Goal: Task Accomplishment & Management: Manage account settings

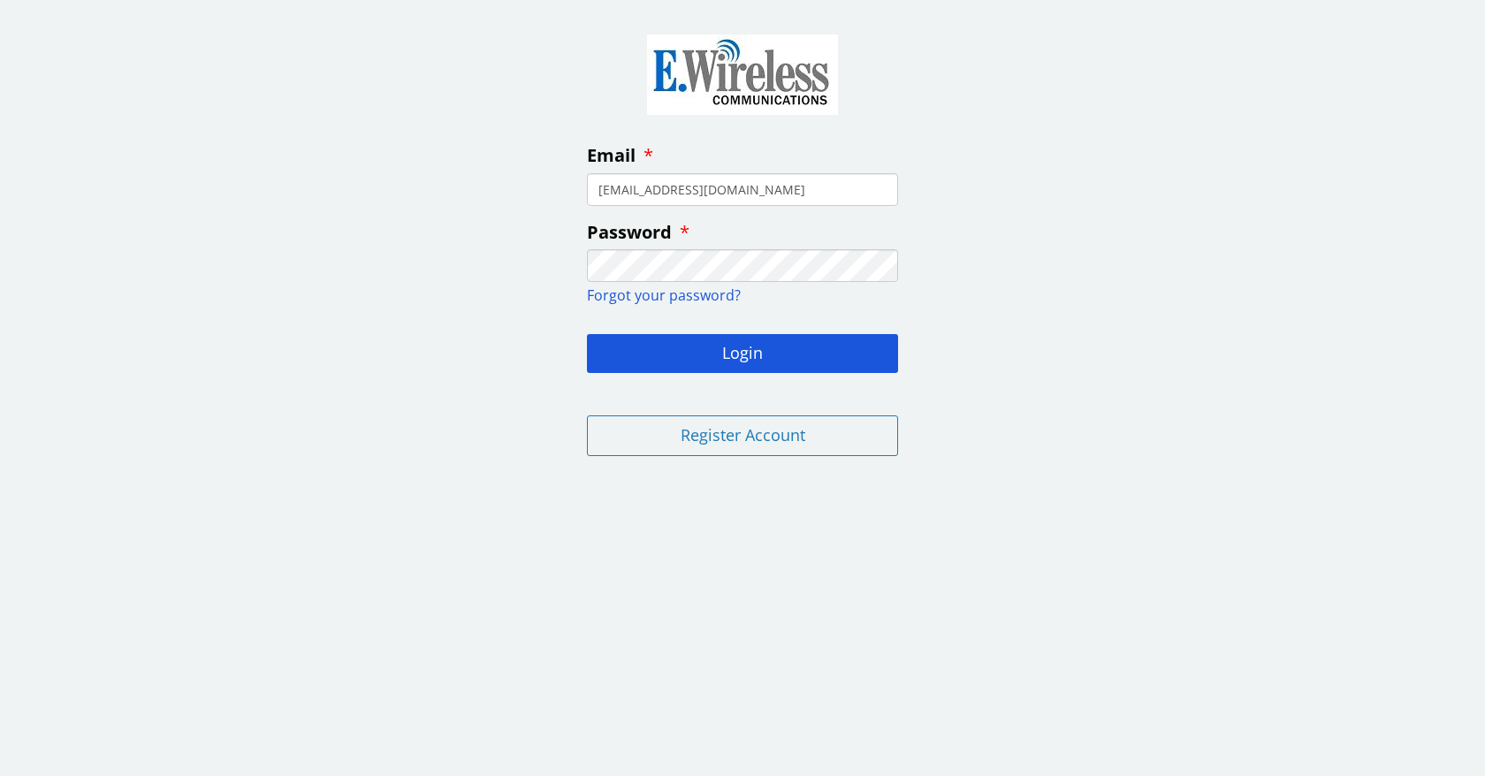
type input "[EMAIL_ADDRESS][DOMAIN_NAME]"
click at [587, 334] on button "Login" at bounding box center [742, 353] width 311 height 39
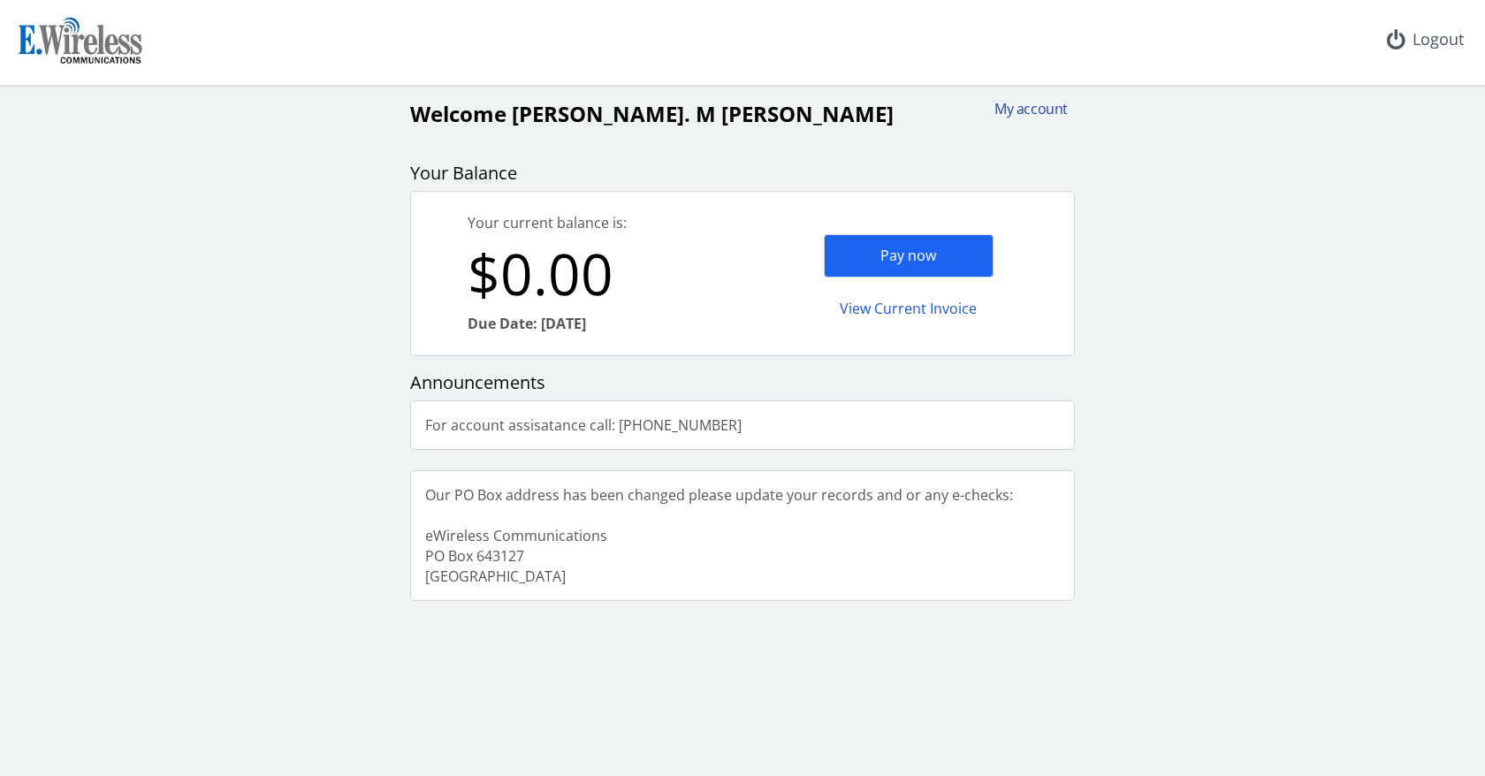
click at [1032, 105] on div "My account" at bounding box center [1025, 109] width 85 height 20
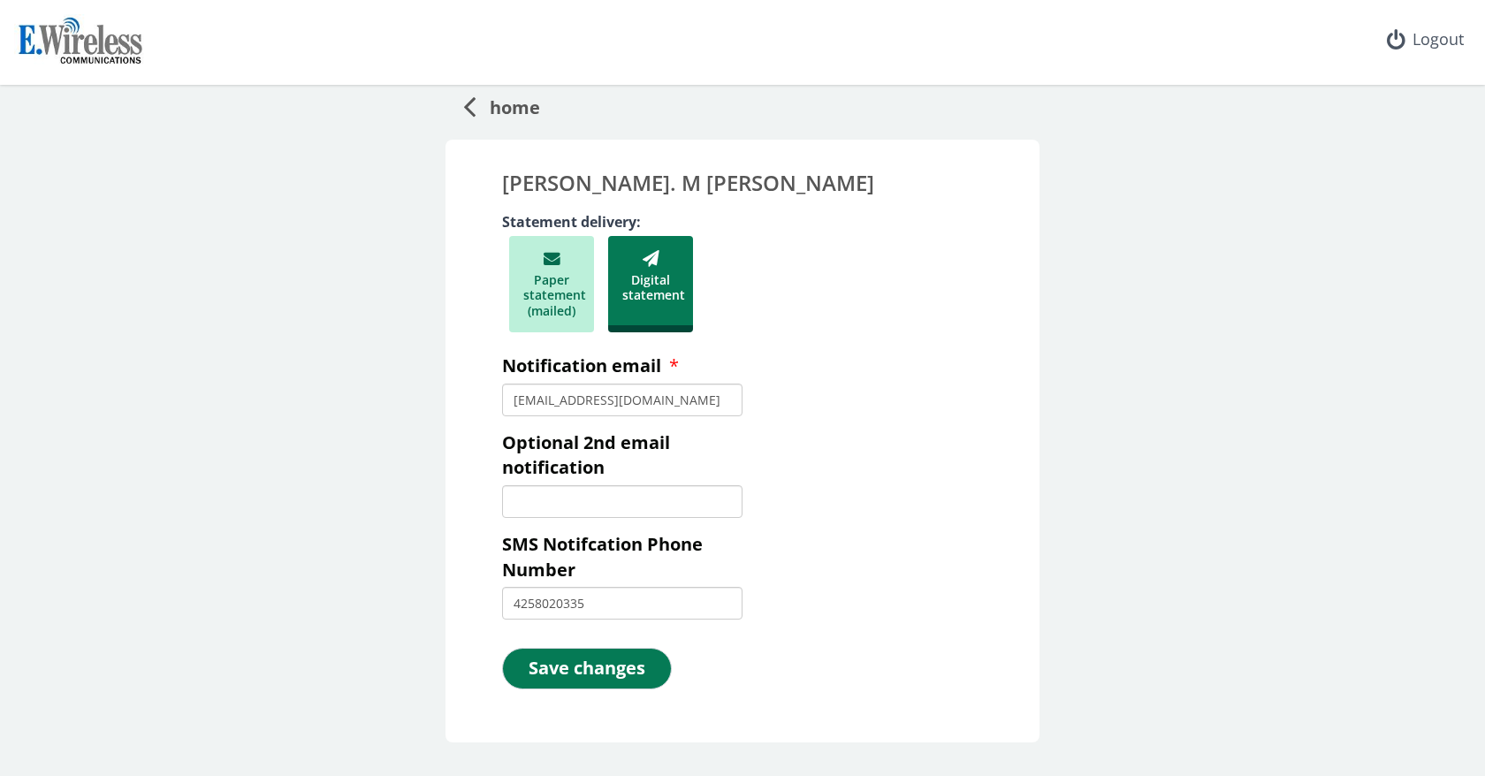
click at [607, 596] on input "4258020335" at bounding box center [622, 603] width 241 height 33
type input "4"
type input "2063106079"
click at [570, 674] on button "Save changes" at bounding box center [587, 669] width 170 height 42
click at [569, 663] on button "Save changes" at bounding box center [587, 669] width 170 height 42
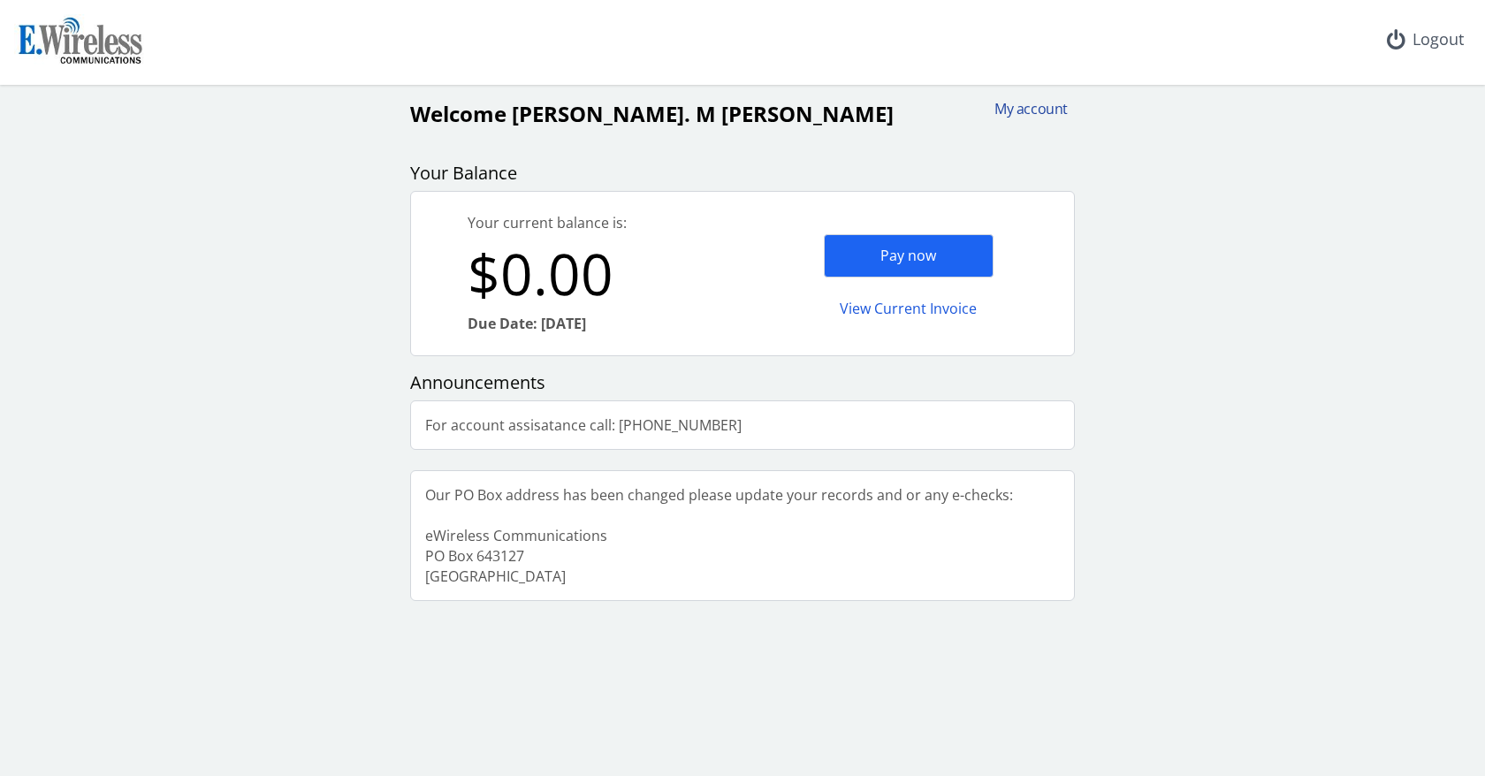
click at [1019, 107] on div "My account" at bounding box center [1025, 109] width 85 height 20
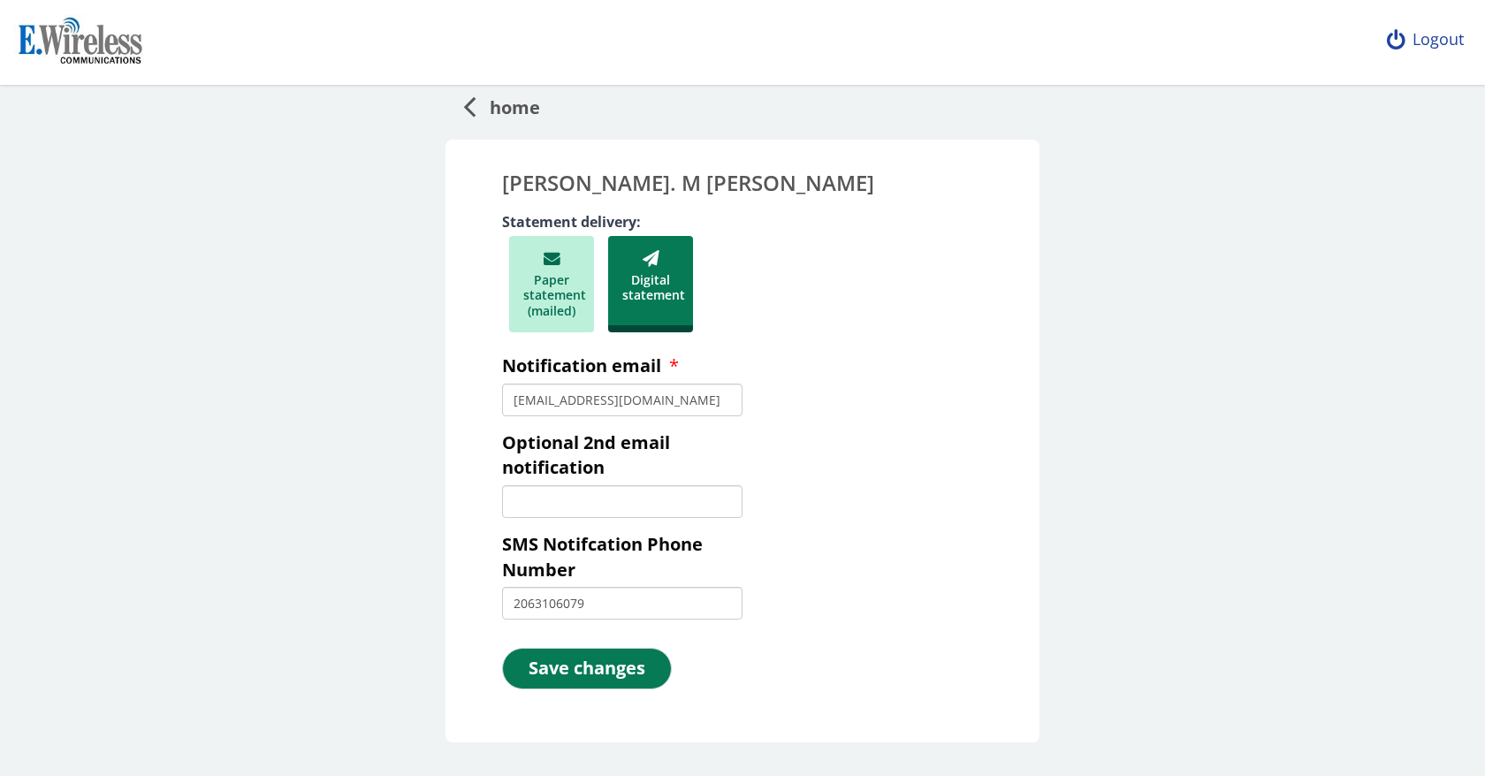
click at [1431, 36] on div "Logout" at bounding box center [1425, 40] width 105 height 80
